Goal: Check status: Check status

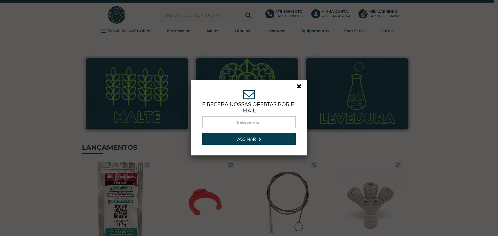
click at [297, 84] on link at bounding box center [301, 87] width 9 height 9
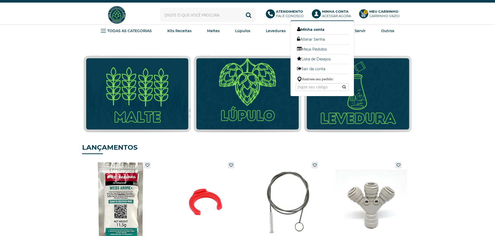
click at [314, 29] on link "Minha conta" at bounding box center [321, 29] width 53 height 7
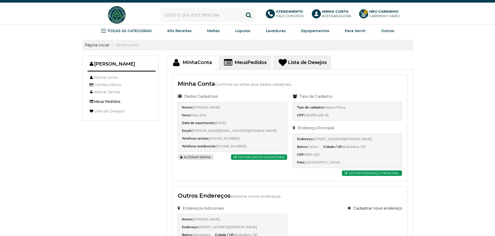
click at [103, 101] on link "Meus Pedidos" at bounding box center [119, 101] width 65 height 7
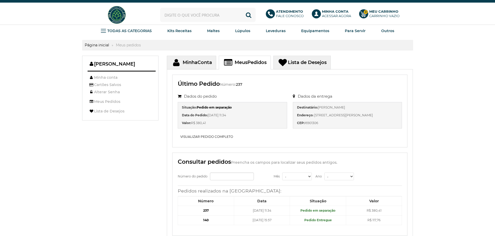
scroll to position [26, 0]
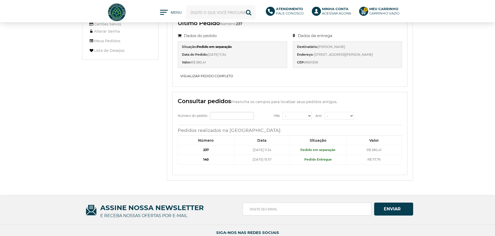
click at [206, 160] on b "140" at bounding box center [205, 160] width 5 height 4
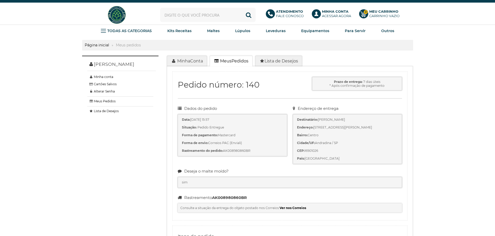
click at [230, 61] on span "Meus" at bounding box center [225, 61] width 11 height 5
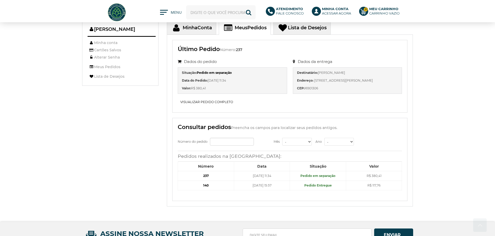
scroll to position [78, 0]
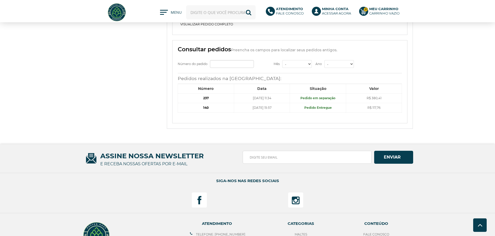
click at [206, 99] on b "237" at bounding box center [205, 98] width 5 height 4
